Goal: Task Accomplishment & Management: Manage account settings

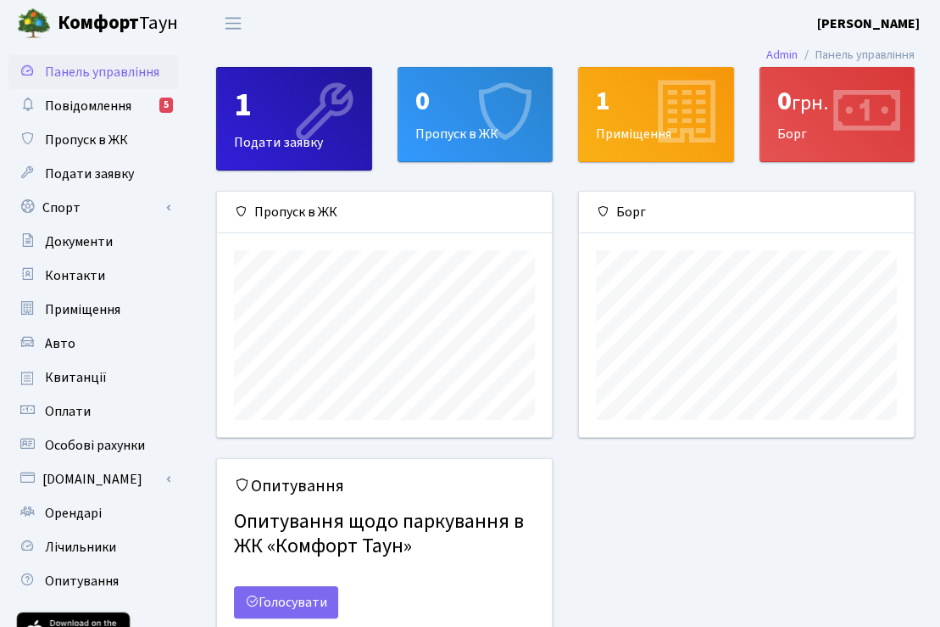
scroll to position [244, 335]
click at [78, 220] on link "Спорт" at bounding box center [93, 208] width 170 height 34
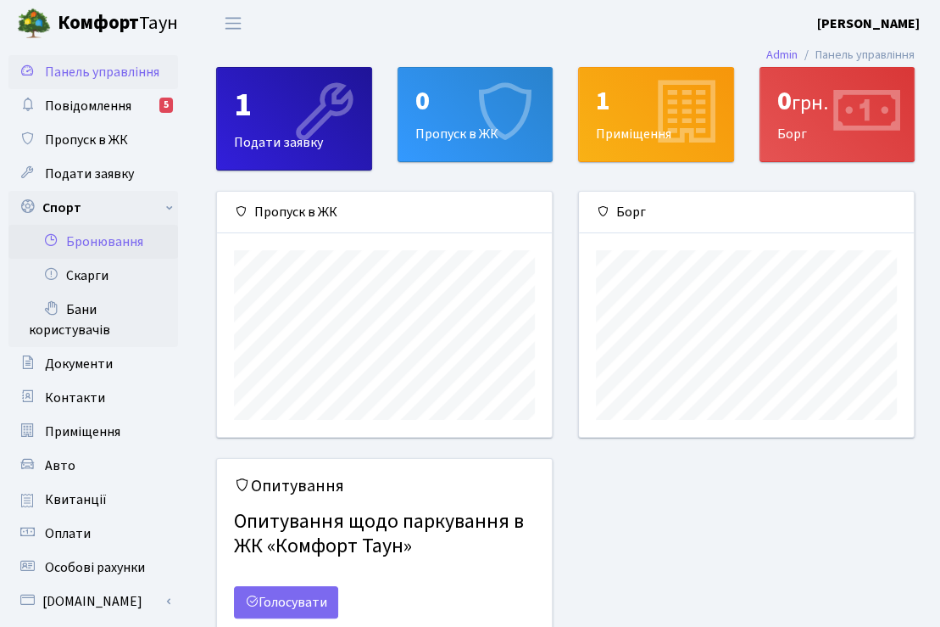
click at [96, 245] on link "Бронювання" at bounding box center [93, 242] width 170 height 34
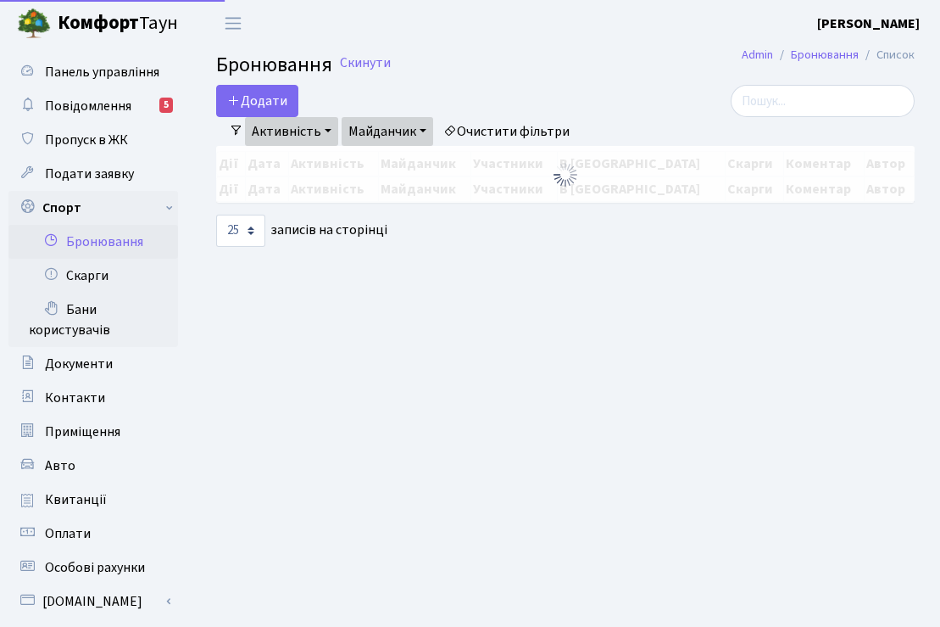
select select "25"
